Goal: Task Accomplishment & Management: Complete application form

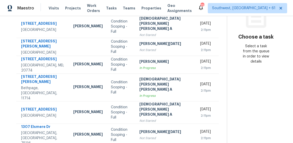
scroll to position [122, 0]
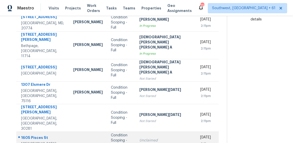
click at [35, 135] on div "1605 Pisces St" at bounding box center [43, 138] width 44 height 6
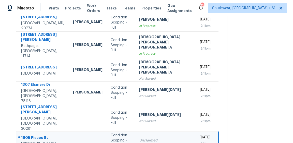
click at [35, 135] on div "1605 Pisces St" at bounding box center [43, 138] width 44 height 6
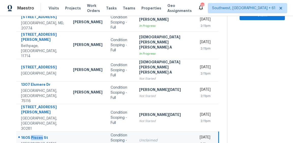
click at [35, 135] on div "1605 Pisces St" at bounding box center [43, 138] width 44 height 6
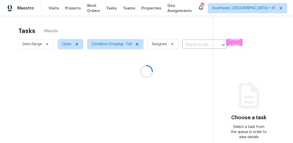
click at [170, 25] on div at bounding box center [146, 71] width 293 height 143
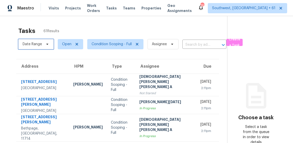
click at [38, 41] on span "Date Range" at bounding box center [35, 44] width 35 height 10
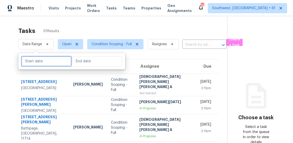
click at [39, 57] on input "text" at bounding box center [46, 61] width 50 height 10
select select "8"
select select "2025"
select select "9"
select select "2025"
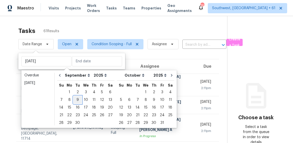
click at [74, 99] on div "9" at bounding box center [78, 99] width 8 height 7
type input "Tue, Sep 09"
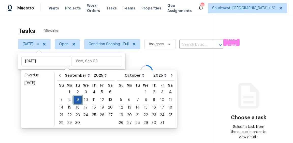
click at [74, 99] on div "9" at bounding box center [78, 99] width 8 height 7
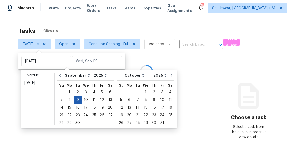
type input "[DATE]"
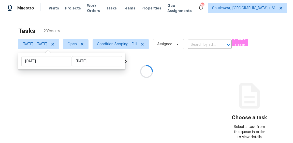
click at [122, 35] on div "Tasks 23 Results" at bounding box center [116, 30] width 196 height 13
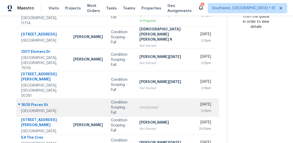
scroll to position [116, 0]
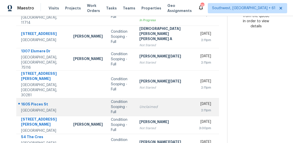
click at [32, 101] on div "1605 Pisces St" at bounding box center [43, 104] width 44 height 6
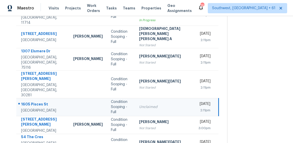
click at [32, 101] on div "1605 Pisces St" at bounding box center [43, 104] width 44 height 6
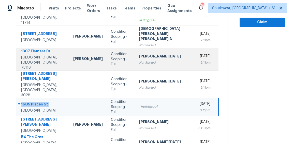
copy div "1605 Pisces St"
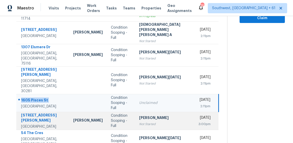
scroll to position [122, 0]
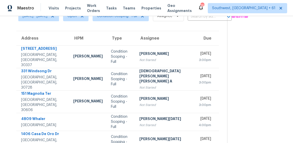
scroll to position [131, 0]
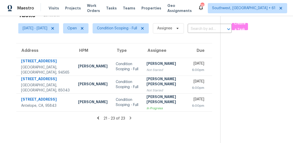
click at [97, 117] on icon at bounding box center [98, 117] width 2 height 3
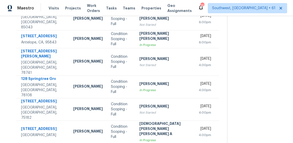
scroll to position [136, 0]
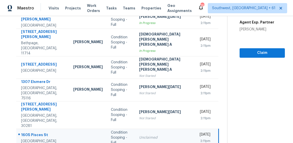
scroll to position [72, 0]
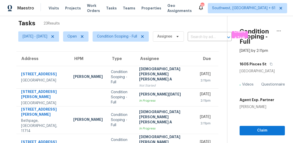
scroll to position [0, 0]
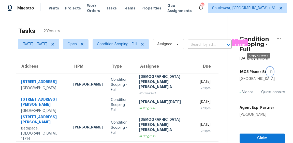
click at [267, 67] on button "button" at bounding box center [270, 71] width 7 height 9
click at [246, 40] on span "Create a Task" at bounding box center [240, 42] width 11 height 12
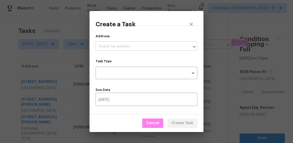
click at [165, 46] on input "text" at bounding box center [140, 47] width 88 height 8
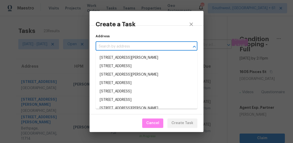
paste input "1605 Pisces St, Grand Prairie, TX 75051"
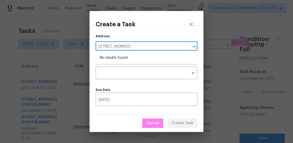
type input "1605 Pisces St, Grand Prairie, TX 75051"
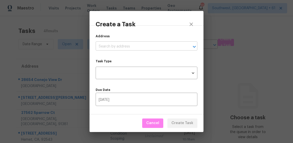
click at [149, 48] on input "text" at bounding box center [140, 47] width 88 height 8
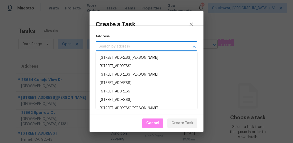
paste input "[STREET_ADDRESS]"
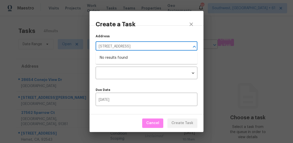
type input "[STREET_ADDRESS]"
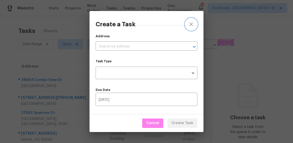
click at [192, 24] on icon "close" at bounding box center [191, 24] width 6 height 6
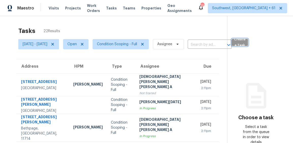
click at [246, 42] on span "Create a Task" at bounding box center [240, 42] width 11 height 12
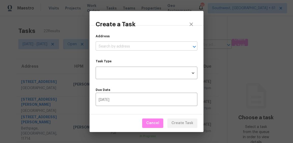
drag, startPoint x: 165, startPoint y: 48, endPoint x: 167, endPoint y: 42, distance: 5.6
click at [165, 48] on input "text" at bounding box center [140, 47] width 88 height 8
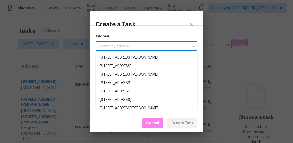
paste input "[STREET_ADDRESS]"
type input "[STREET_ADDRESS]"
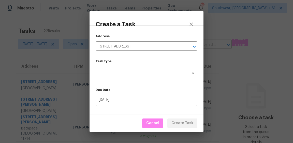
click at [132, 72] on body "Maestro Visits Projects Work Orders Tasks Teams Properties Geo Assignments 764 …" at bounding box center [146, 71] width 293 height 143
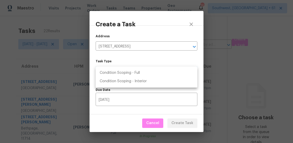
click at [135, 72] on li "Condition Scoping - Full" at bounding box center [147, 72] width 102 height 8
type input "virtual_full_assessment"
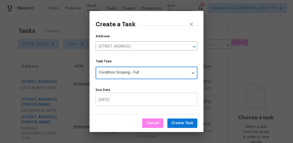
click at [130, 98] on input "09/09/2025" at bounding box center [147, 100] width 102 height 12
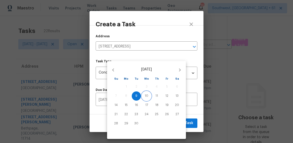
click at [147, 96] on p "10" at bounding box center [147, 95] width 4 height 4
type input "09/10/2025"
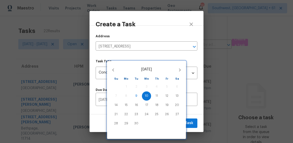
click at [194, 107] on div at bounding box center [146, 71] width 293 height 143
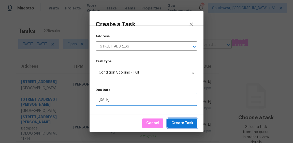
click at [187, 120] on span "Create Task" at bounding box center [183, 123] width 22 height 6
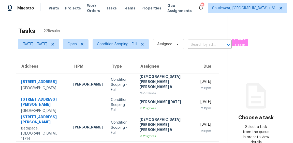
click at [165, 25] on div "Tasks 22 Results" at bounding box center [122, 30] width 209 height 13
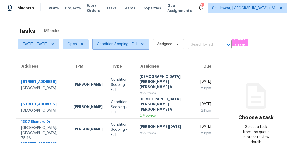
click at [133, 42] on span "Condition Scoping - Full" at bounding box center [117, 44] width 40 height 5
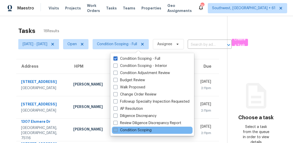
click at [122, 128] on label "Condition Scoping" at bounding box center [133, 129] width 38 height 5
click at [117, 128] on input "Condition Scoping" at bounding box center [115, 128] width 3 height 3
checkbox input "true"
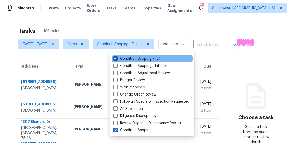
click at [124, 59] on label "Condition Scoping - Full" at bounding box center [137, 58] width 47 height 5
click at [117, 59] on input "Condition Scoping - Full" at bounding box center [115, 57] width 3 height 3
checkbox input "false"
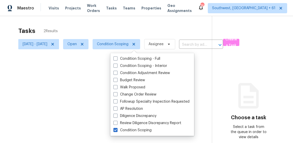
click at [117, 33] on div "Tasks 2 Results" at bounding box center [115, 30] width 194 height 13
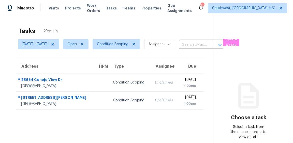
click at [117, 33] on div "Tasks 2 Results" at bounding box center [115, 30] width 194 height 13
click at [128, 31] on div "Tasks 2 Results" at bounding box center [115, 30] width 194 height 13
click at [77, 45] on span "Open" at bounding box center [71, 44] width 9 height 5
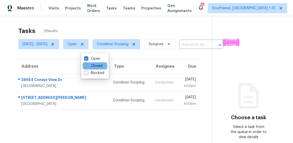
click at [90, 66] on label "Closed" at bounding box center [93, 65] width 18 height 5
click at [88, 66] on input "Closed" at bounding box center [85, 64] width 3 height 3
checkbox input "true"
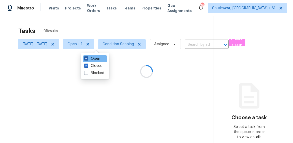
click at [89, 59] on label "Open" at bounding box center [92, 58] width 16 height 5
click at [88, 59] on input "Open" at bounding box center [85, 57] width 3 height 3
checkbox input "false"
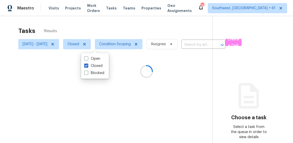
click at [118, 31] on div at bounding box center [146, 71] width 293 height 143
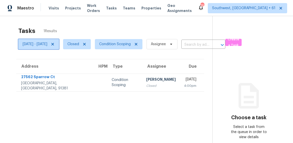
click at [46, 45] on span "Tue, Sep 09 - Tue, Sep 09" at bounding box center [35, 44] width 25 height 5
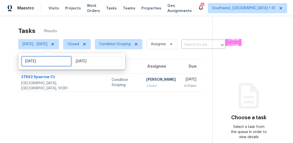
click at [45, 63] on input "Tue, Sep 09" at bounding box center [46, 61] width 50 height 10
select select "8"
select select "2025"
select select "9"
select select "2025"
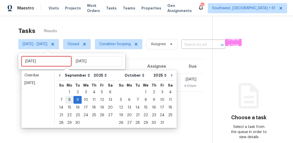
type input "Mon, Sep 08"
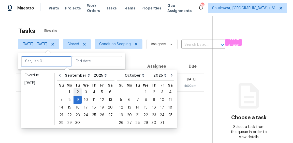
type input "Tue, Sep 02"
type input "Tue, Sep 09"
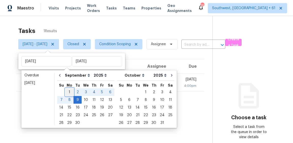
click at [69, 91] on div "1" at bounding box center [69, 91] width 8 height 7
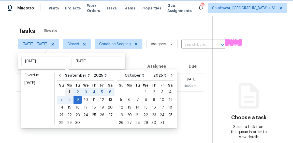
type input "Mon, Sep 01"
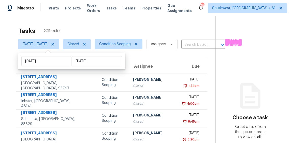
click at [115, 29] on div "Tasks 20 Results" at bounding box center [116, 30] width 197 height 13
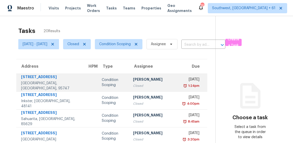
click at [134, 81] on div "[PERSON_NAME]" at bounding box center [154, 80] width 43 height 6
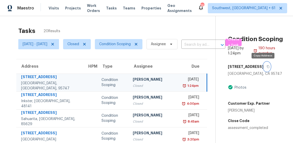
click at [266, 67] on button "button" at bounding box center [267, 66] width 7 height 9
click at [184, 81] on div "Mon, Sep 1st 2025" at bounding box center [191, 80] width 15 height 6
click at [193, 23] on div "Tasks 20 Results Mon, Sep 01 - Tue, Sep 09 Closed Condition Scoping Assignee ​ …" at bounding box center [146, 140] width 293 height 249
click at [156, 84] on div "Closed" at bounding box center [154, 85] width 43 height 5
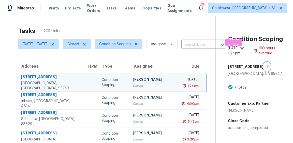
click at [264, 68] on button "button" at bounding box center [267, 66] width 7 height 9
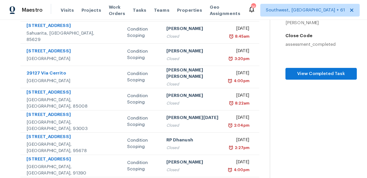
scroll to position [90, 0]
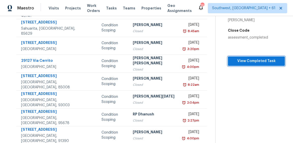
click at [245, 64] on span "View Completed Task" at bounding box center [256, 61] width 49 height 6
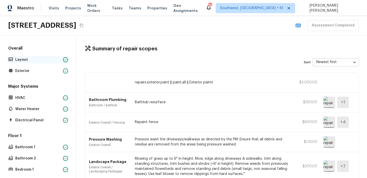
click at [22, 58] on p "Layout" at bounding box center [38, 59] width 46 height 5
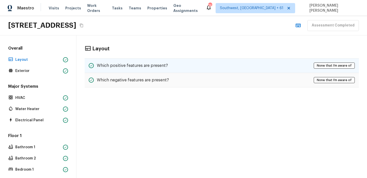
click at [202, 64] on div "Which positive features are present? None that I’m aware of" at bounding box center [222, 65] width 274 height 15
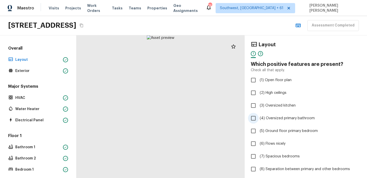
scroll to position [66, 0]
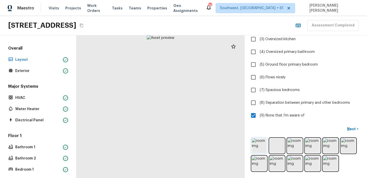
click at [265, 142] on img at bounding box center [259, 146] width 15 height 15
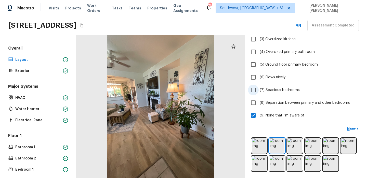
click at [272, 89] on span "(7) Spacious bedrooms" at bounding box center [279, 90] width 40 height 5
click at [258, 89] on input "(7) Spacious bedrooms" at bounding box center [253, 90] width 11 height 11
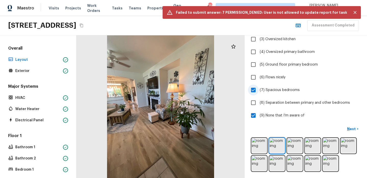
click at [271, 89] on span "(7) Spacious bedrooms" at bounding box center [279, 90] width 40 height 5
click at [258, 89] on input "(7) Spacious bedrooms" at bounding box center [253, 90] width 11 height 11
checkbox input "false"
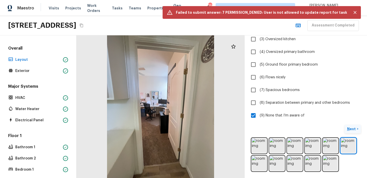
click at [293, 128] on p "Next" at bounding box center [352, 129] width 10 height 5
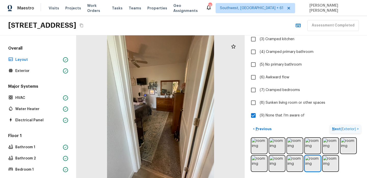
click at [293, 131] on p "Next ( Exterior )" at bounding box center [344, 129] width 25 height 5
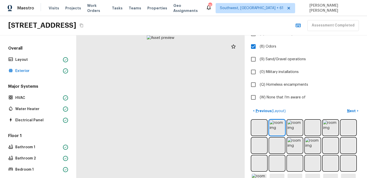
scroll to position [134, 0]
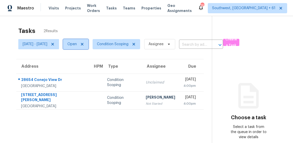
click at [77, 46] on span "Open" at bounding box center [71, 44] width 9 height 5
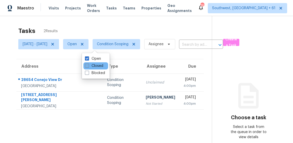
click at [89, 65] on label "Closed" at bounding box center [94, 65] width 18 height 5
click at [88, 65] on input "Closed" at bounding box center [86, 64] width 3 height 3
checkbox input "true"
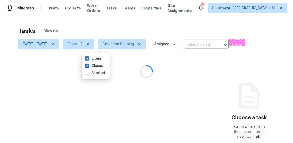
click at [93, 55] on div "Open Closed Blocked" at bounding box center [96, 65] width 28 height 25
click at [89, 60] on label "Open" at bounding box center [93, 58] width 16 height 5
click at [88, 59] on input "Open" at bounding box center [86, 57] width 3 height 3
checkbox input "false"
click at [127, 27] on div at bounding box center [146, 71] width 293 height 143
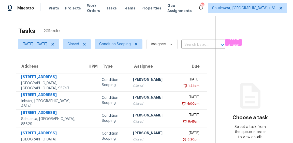
click at [146, 28] on div "Tasks 20 Results" at bounding box center [116, 30] width 197 height 13
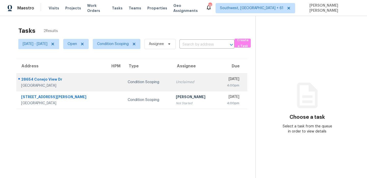
click at [172, 89] on td "Unclaimed" at bounding box center [195, 82] width 46 height 18
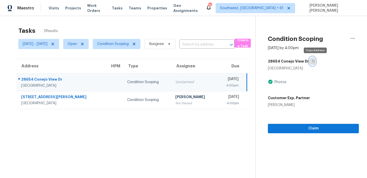
click at [314, 64] on button "button" at bounding box center [312, 61] width 7 height 9
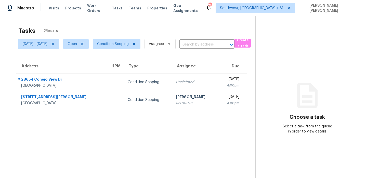
click at [161, 25] on div "Tasks 2 Results" at bounding box center [136, 30] width 237 height 13
